Goal: Task Accomplishment & Management: Use online tool/utility

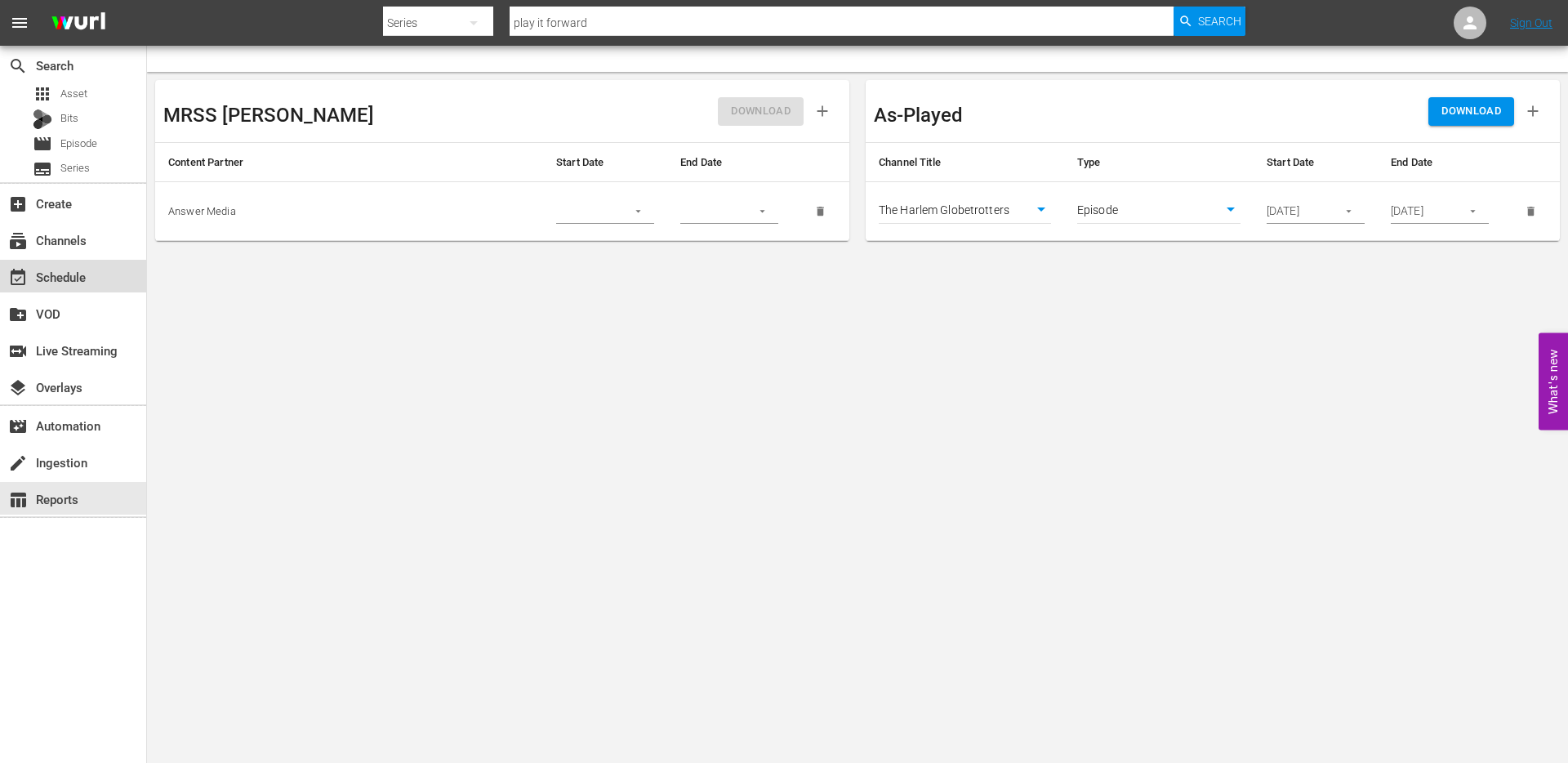
click at [52, 279] on div "event_available Schedule" at bounding box center [46, 274] width 92 height 15
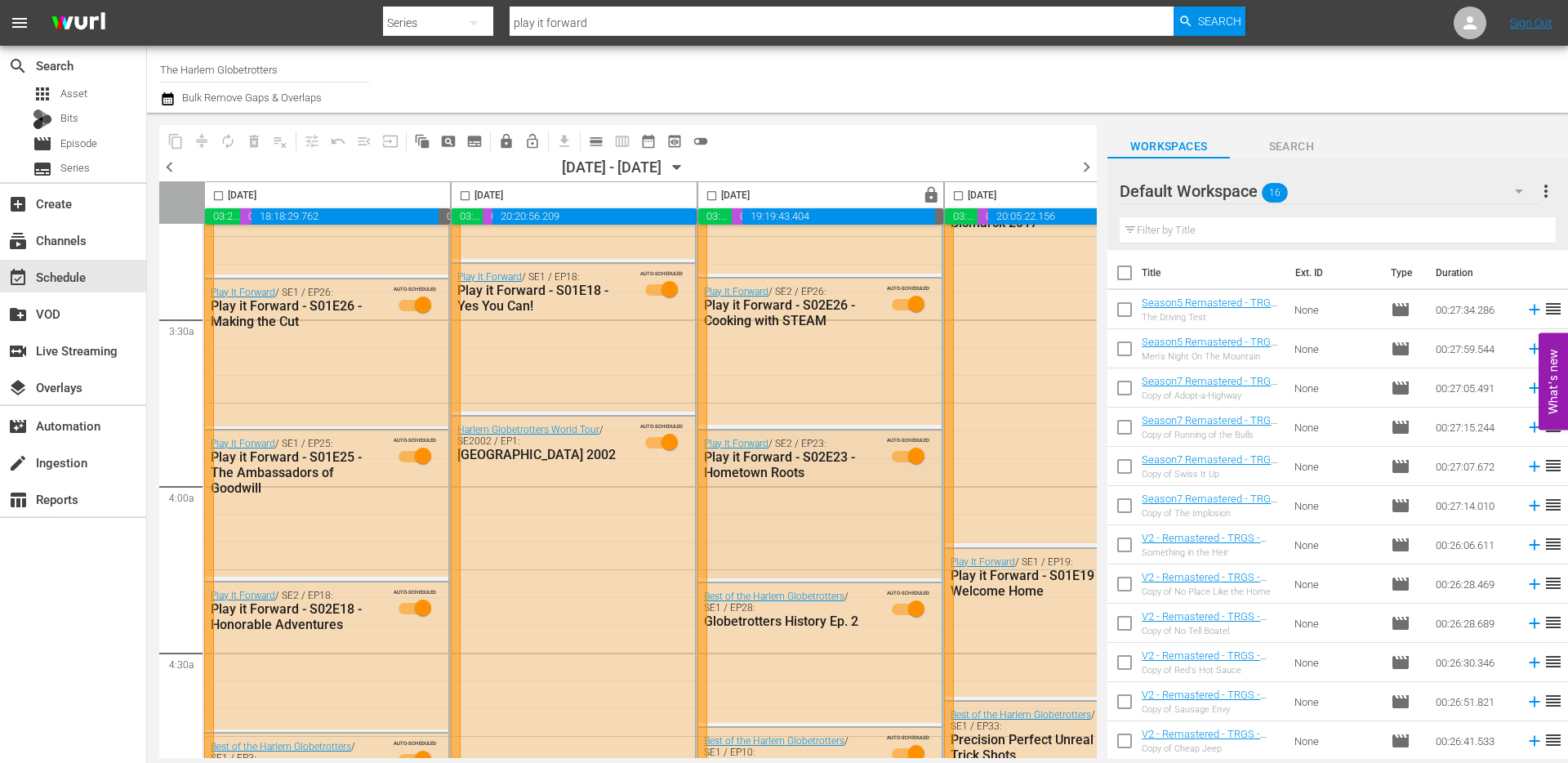
scroll to position [1074, 0]
click at [742, 446] on link "Play It Forward" at bounding box center [736, 445] width 65 height 11
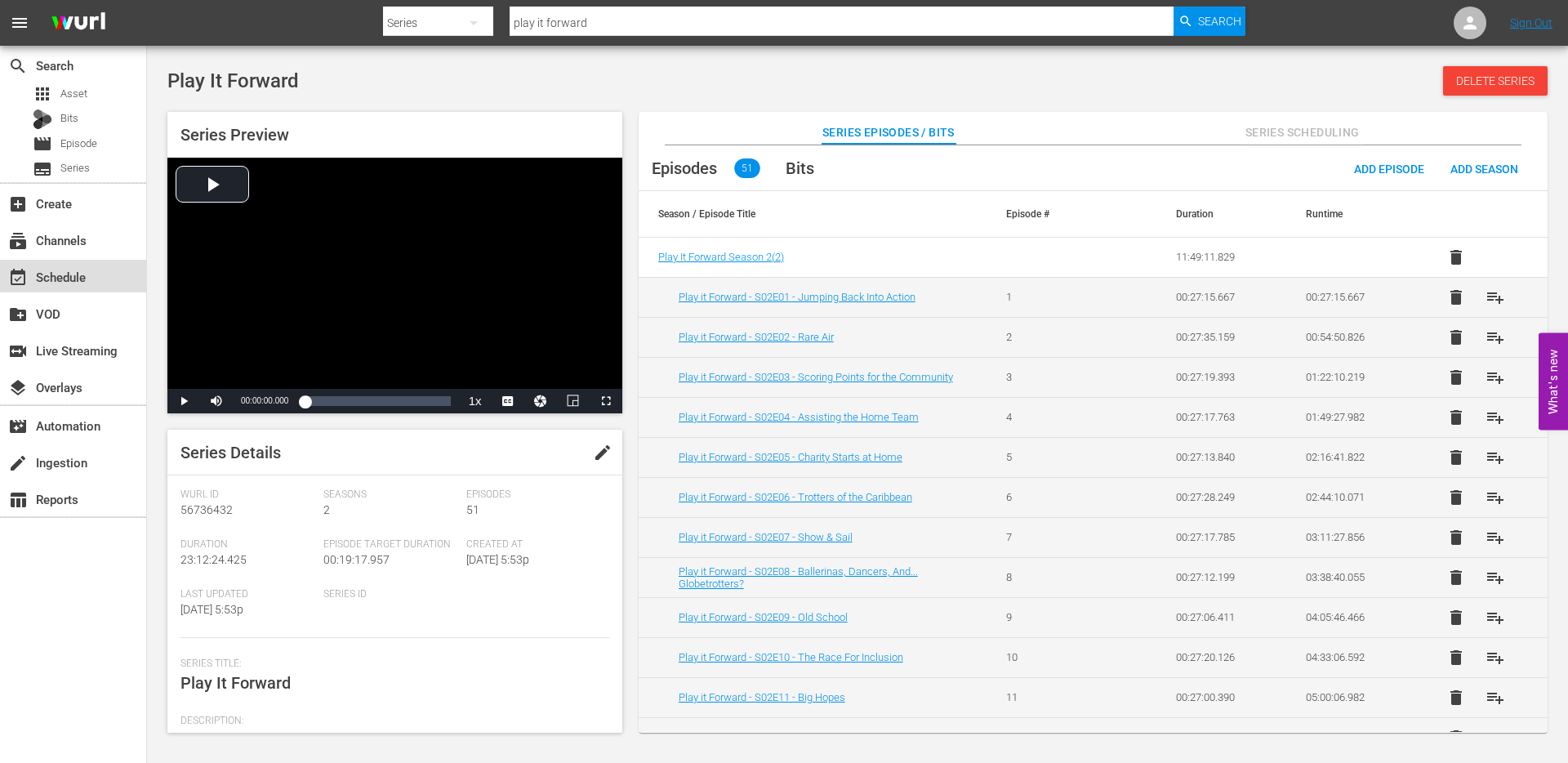
click at [66, 271] on div "event_available Schedule" at bounding box center [46, 274] width 92 height 15
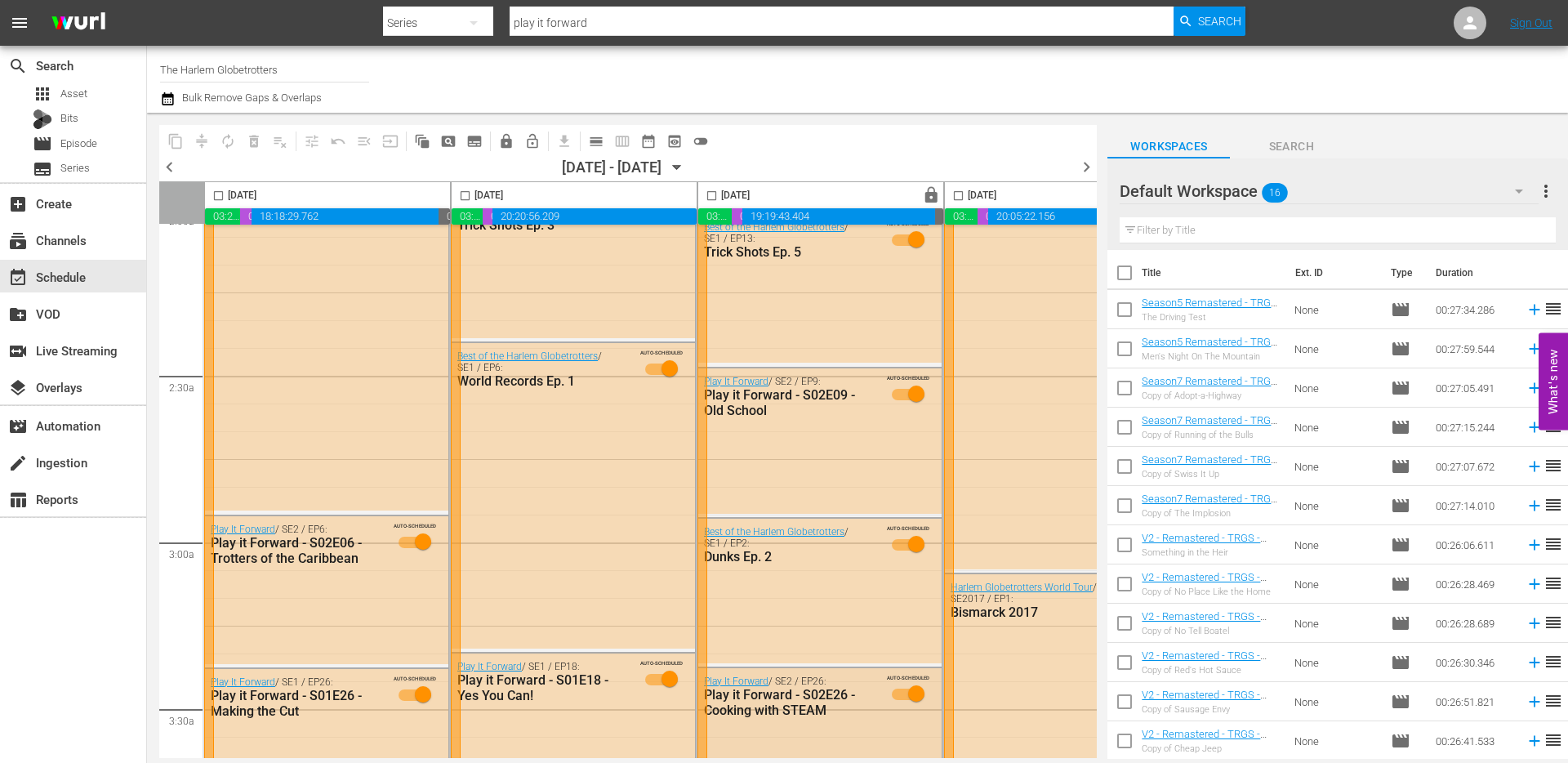
scroll to position [656, 0]
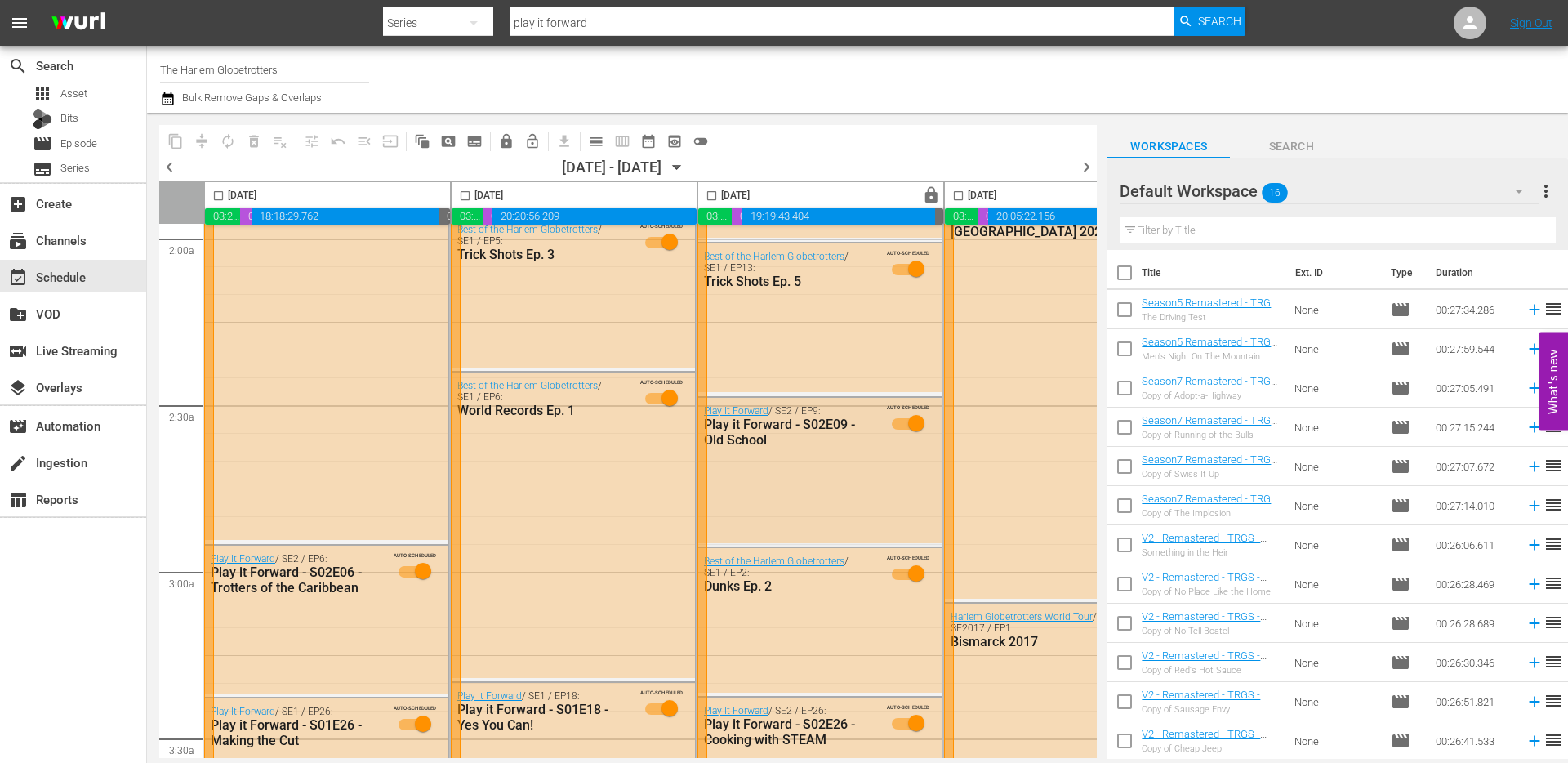
click at [734, 436] on div "Play it Forward - S02E09 - Old School" at bounding box center [784, 432] width 160 height 31
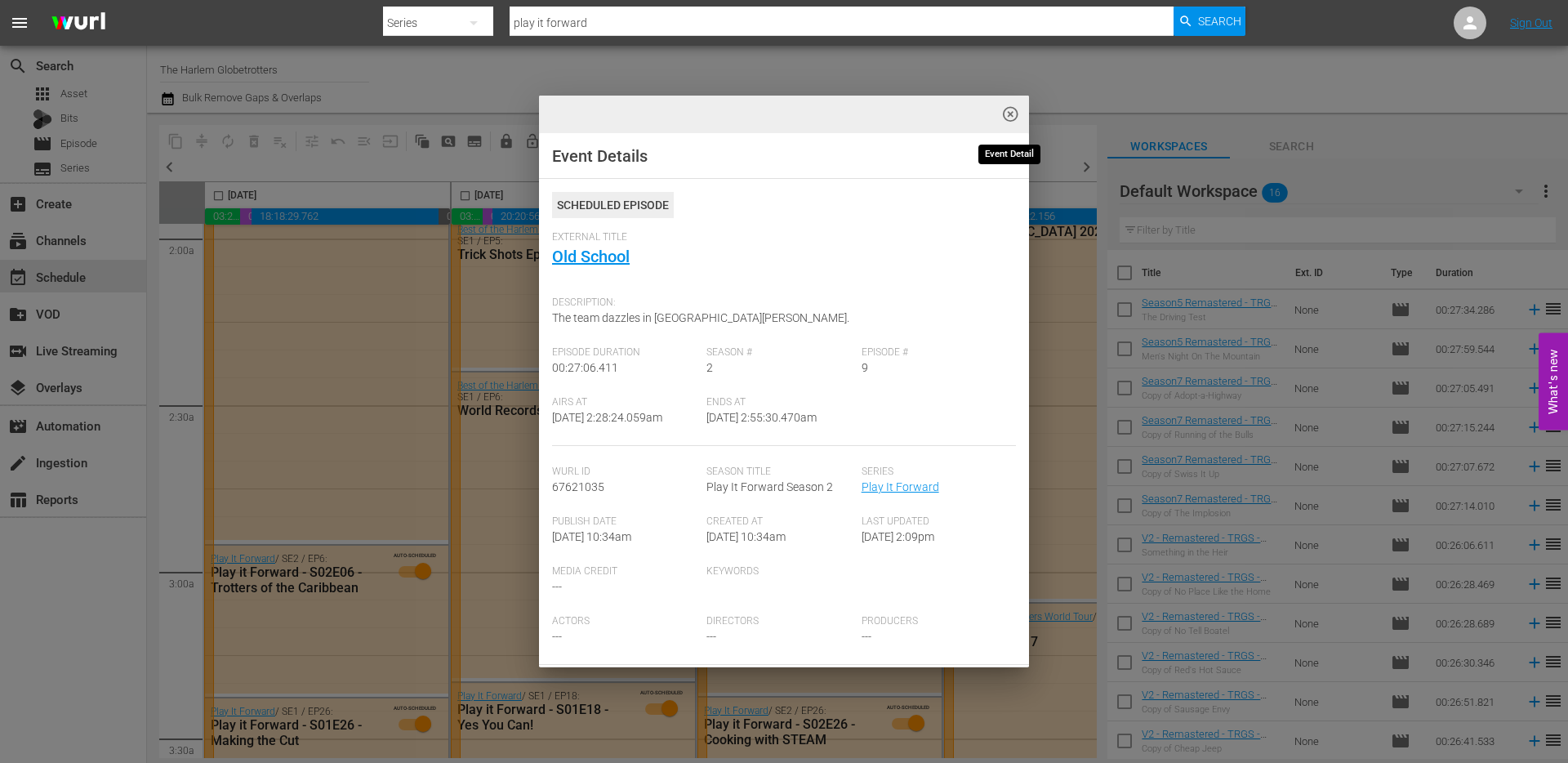
click at [1010, 112] on span "highlight_off_icon" at bounding box center [1010, 115] width 19 height 19
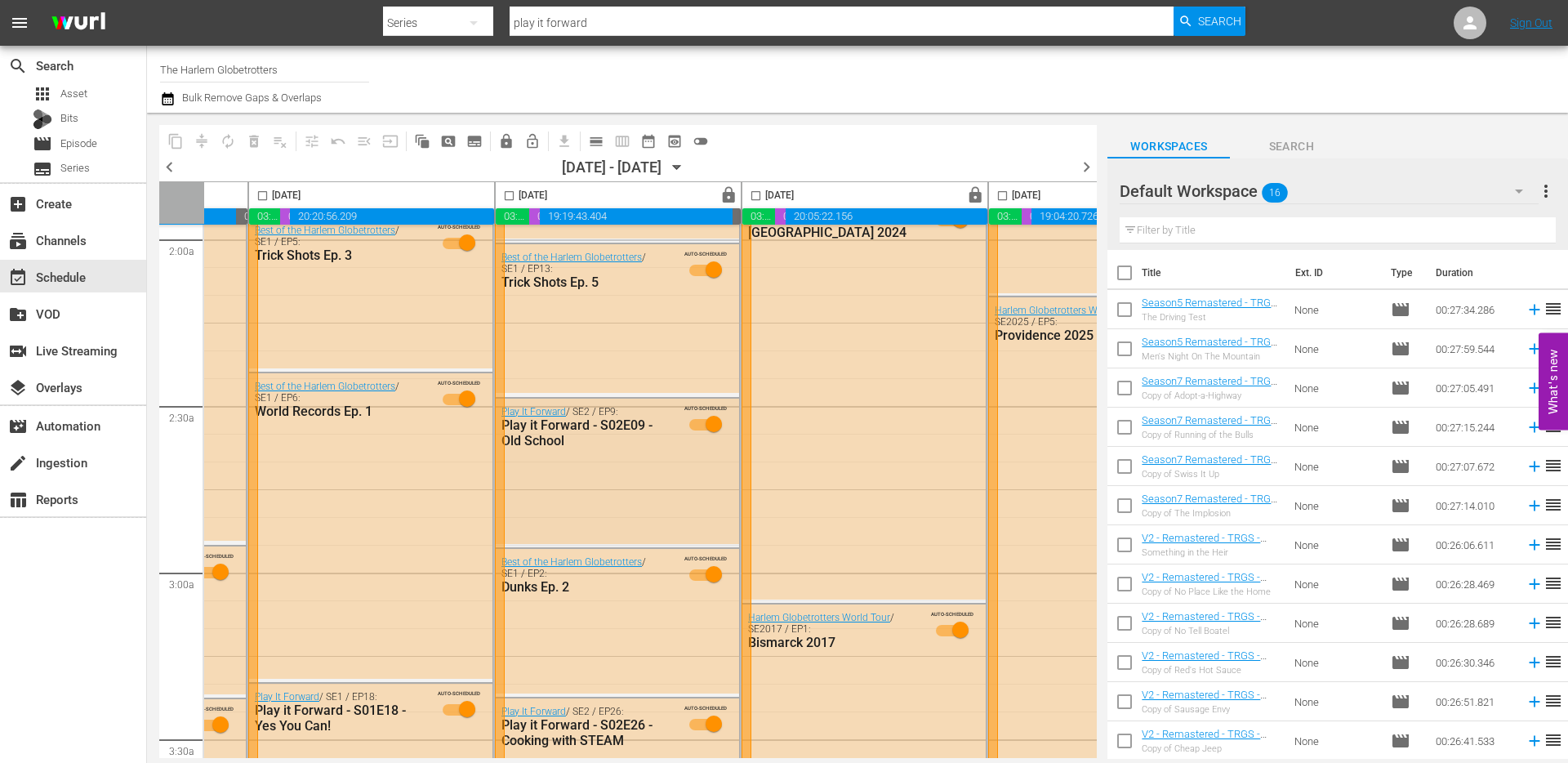
scroll to position [655, 198]
